Goal: Find specific page/section: Find specific page/section

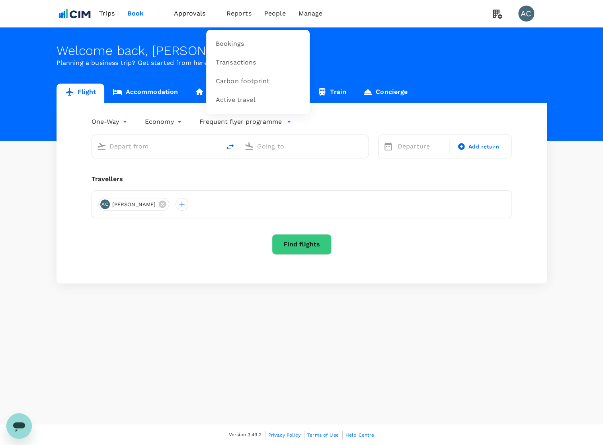
click at [239, 15] on span "Reports" at bounding box center [239, 14] width 25 height 10
click at [233, 45] on span "Bookings" at bounding box center [230, 43] width 28 height 9
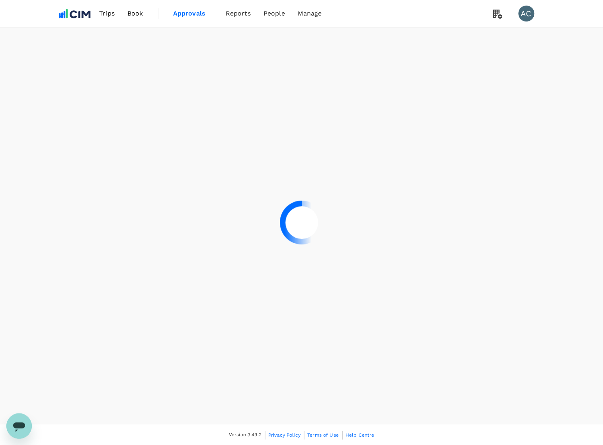
click at [241, 19] on div at bounding box center [301, 222] width 603 height 445
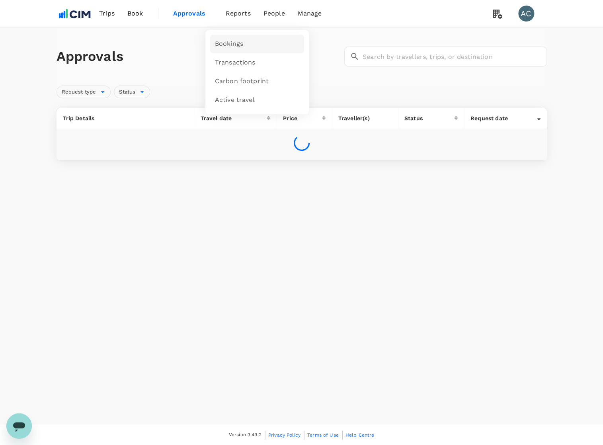
click at [235, 45] on span "Bookings" at bounding box center [229, 43] width 28 height 9
